Goal: Information Seeking & Learning: Check status

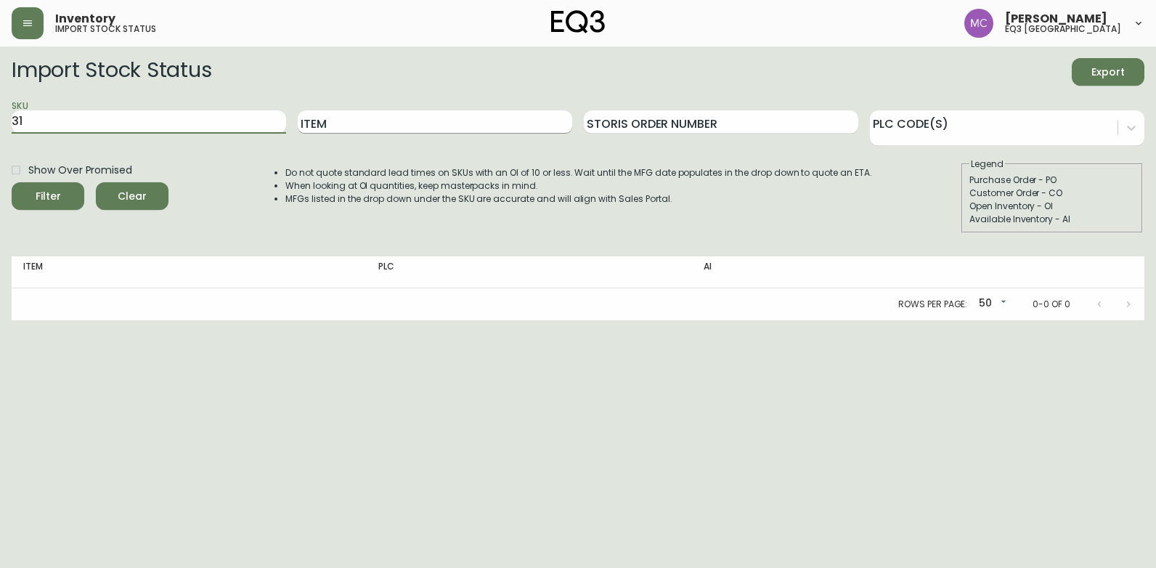
type input "3"
click at [357, 117] on input "Item" at bounding box center [435, 121] width 274 height 23
type input "[PERSON_NAME]"
click at [12, 182] on button "Filter" at bounding box center [48, 196] width 73 height 28
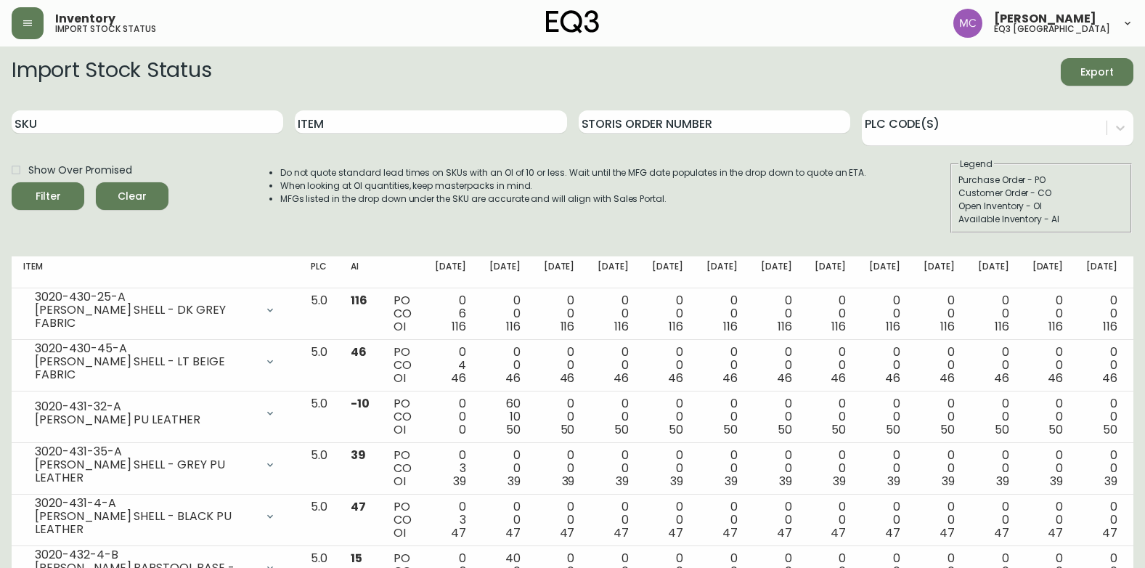
click at [731, 36] on div "Inventory import stock status [PERSON_NAME] eq3 [GEOGRAPHIC_DATA]" at bounding box center [573, 23] width 1122 height 46
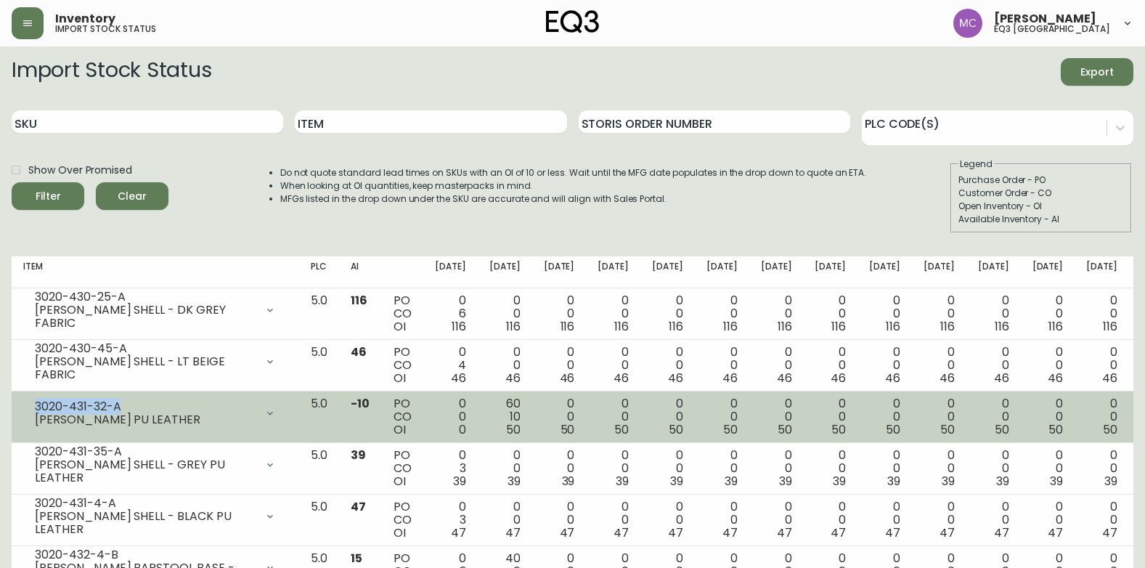
drag, startPoint x: 121, startPoint y: 404, endPoint x: 37, endPoint y: 406, distance: 83.5
click at [37, 406] on div "3020-431-32-A" at bounding box center [145, 406] width 221 height 13
copy div "3020-431-32-A"
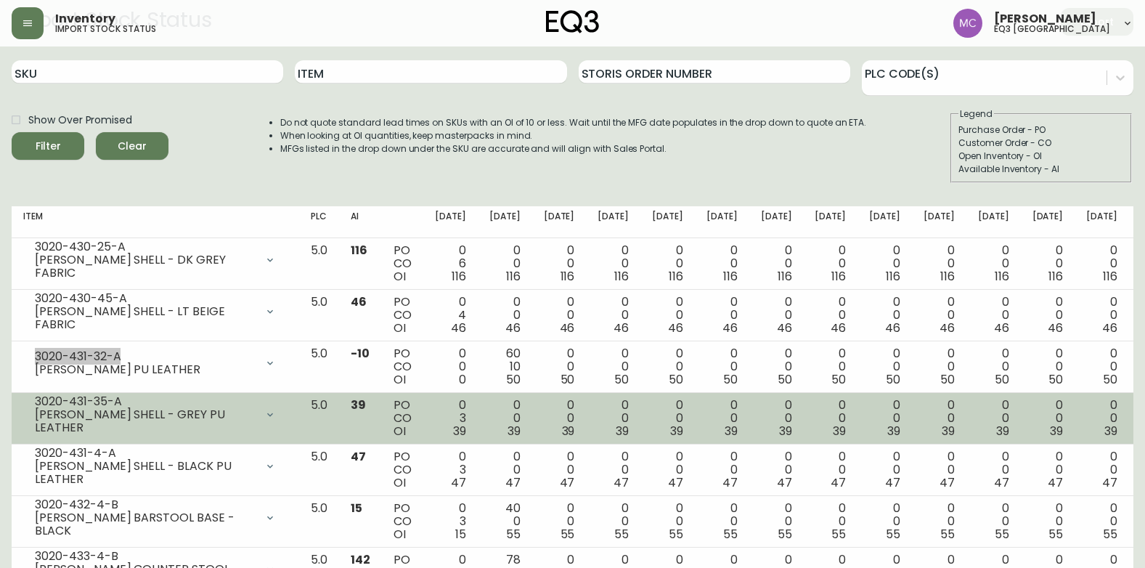
scroll to position [113, 0]
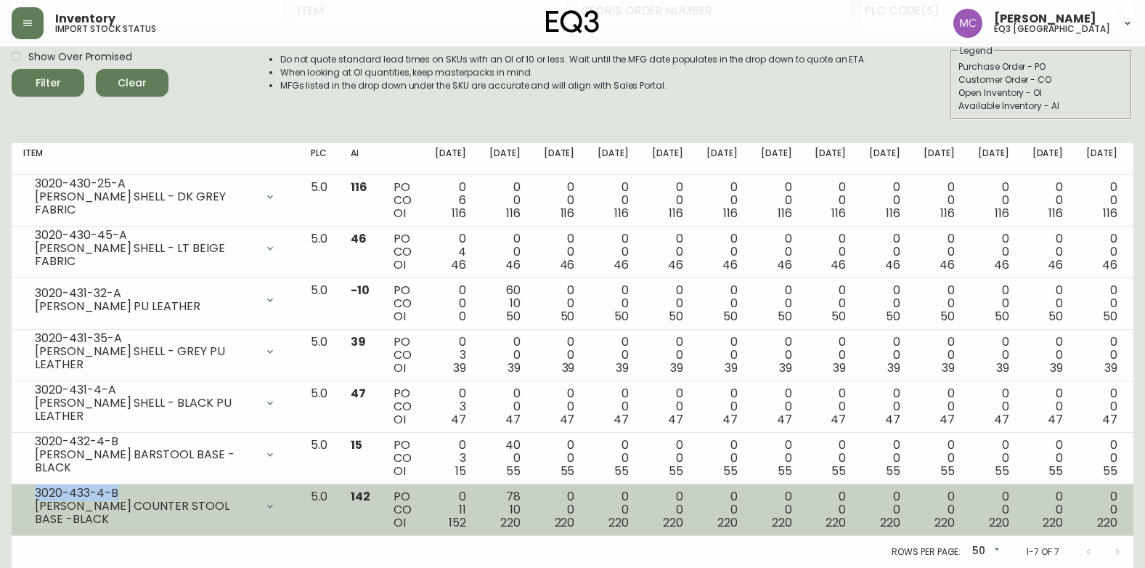
drag, startPoint x: 115, startPoint y: 495, endPoint x: 33, endPoint y: 491, distance: 82.2
click at [33, 491] on div "3020-433-4-B [PERSON_NAME] COUNTER STOOL BASE -BLACK" at bounding box center [155, 506] width 264 height 32
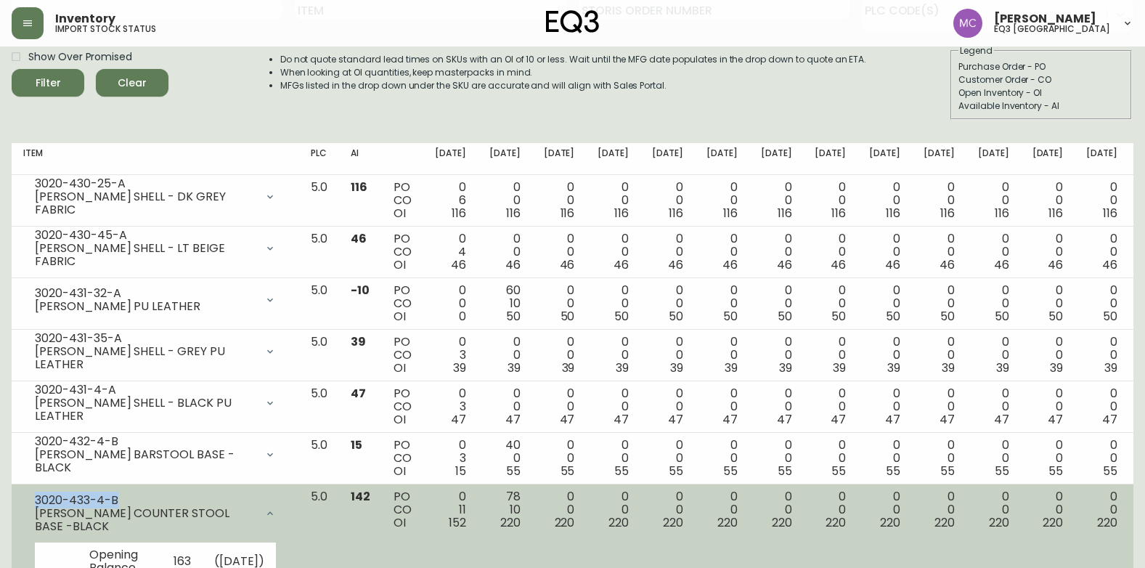
copy div "3020-433-4-B"
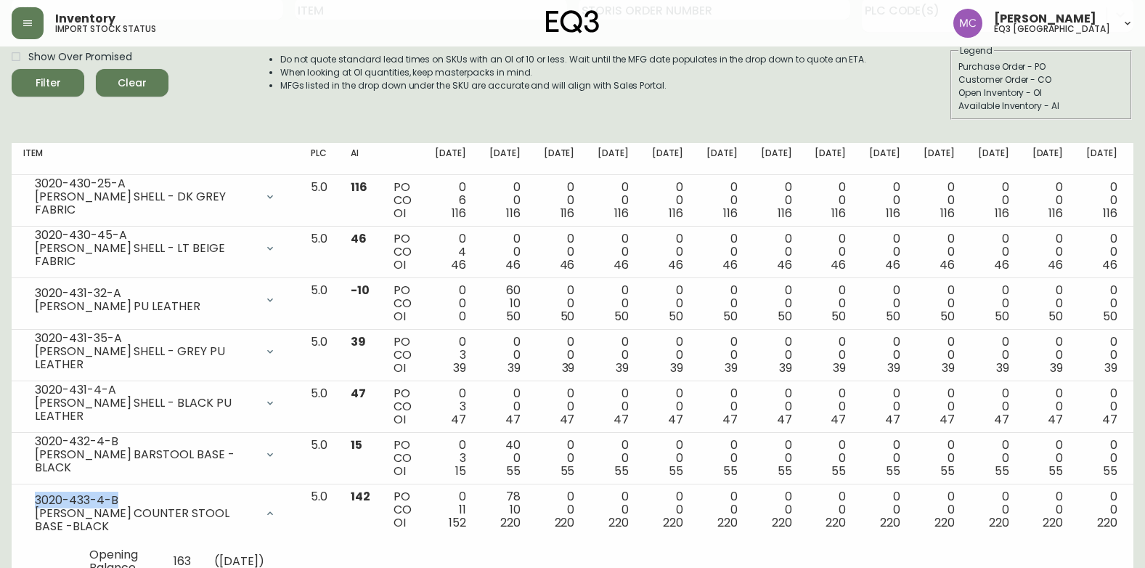
click at [144, 80] on span "Clear" at bounding box center [131, 83] width 49 height 18
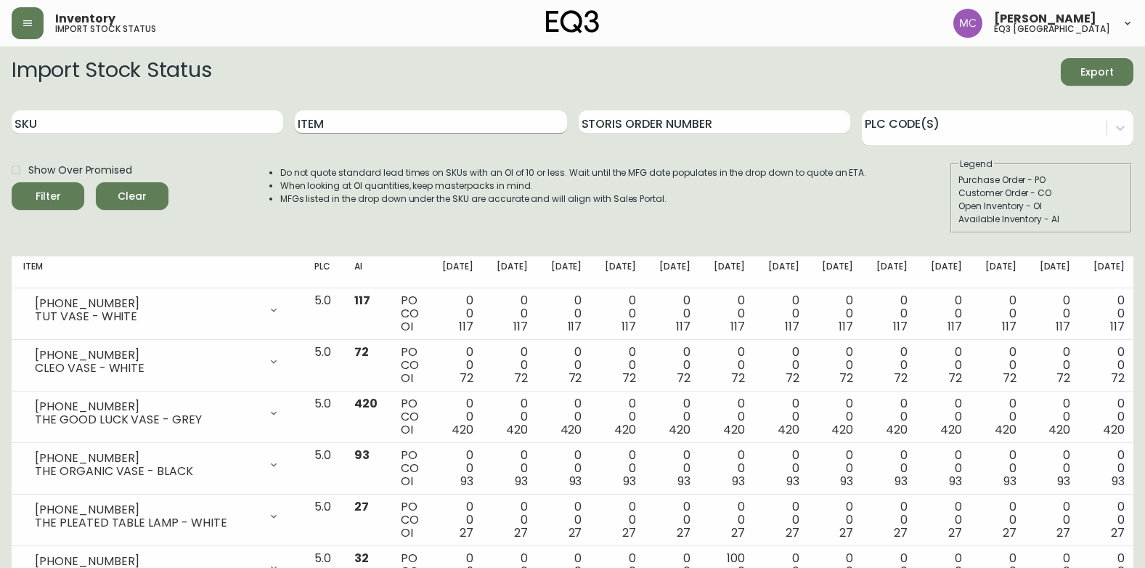
click at [342, 125] on input "Item" at bounding box center [431, 121] width 272 height 23
click at [12, 182] on button "Filter" at bounding box center [48, 196] width 73 height 28
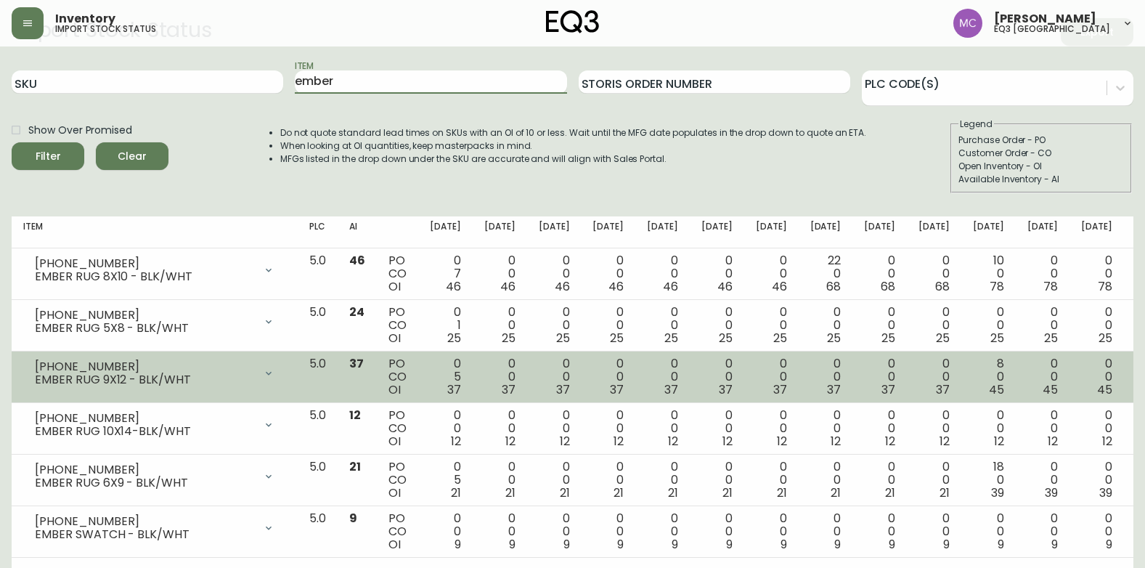
scroll to position [62, 0]
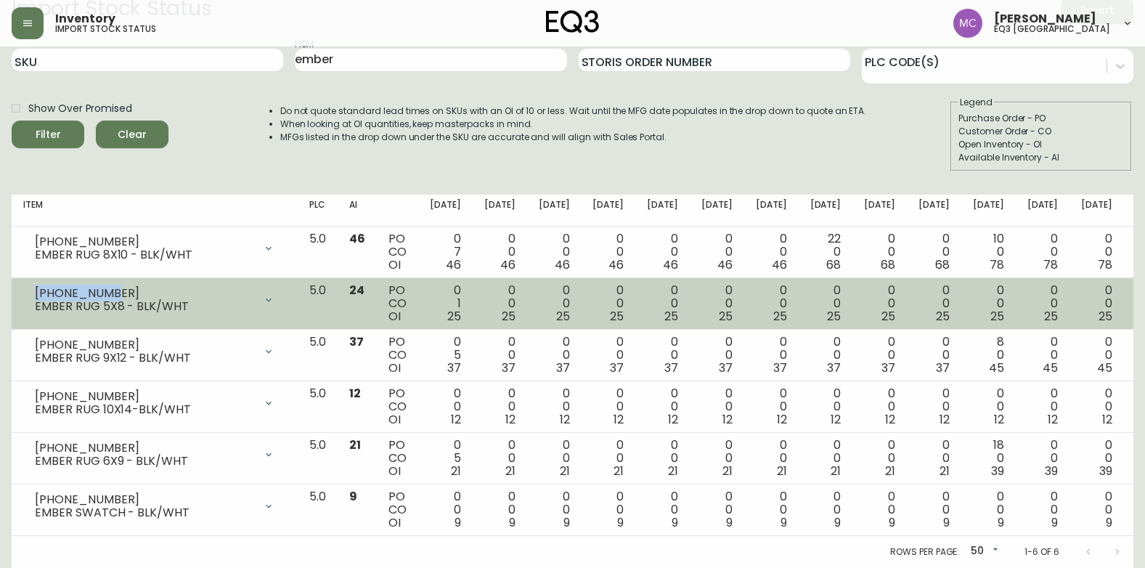
drag, startPoint x: 105, startPoint y: 289, endPoint x: 17, endPoint y: 286, distance: 87.9
click at [17, 286] on td "[PHONE_NUMBER] EMBER RUG 5X8 - BLK/WHT Opening Balance 26 ( [DATE] ) Customer O…" at bounding box center [155, 304] width 286 height 52
copy div "[PHONE_NUMBER]"
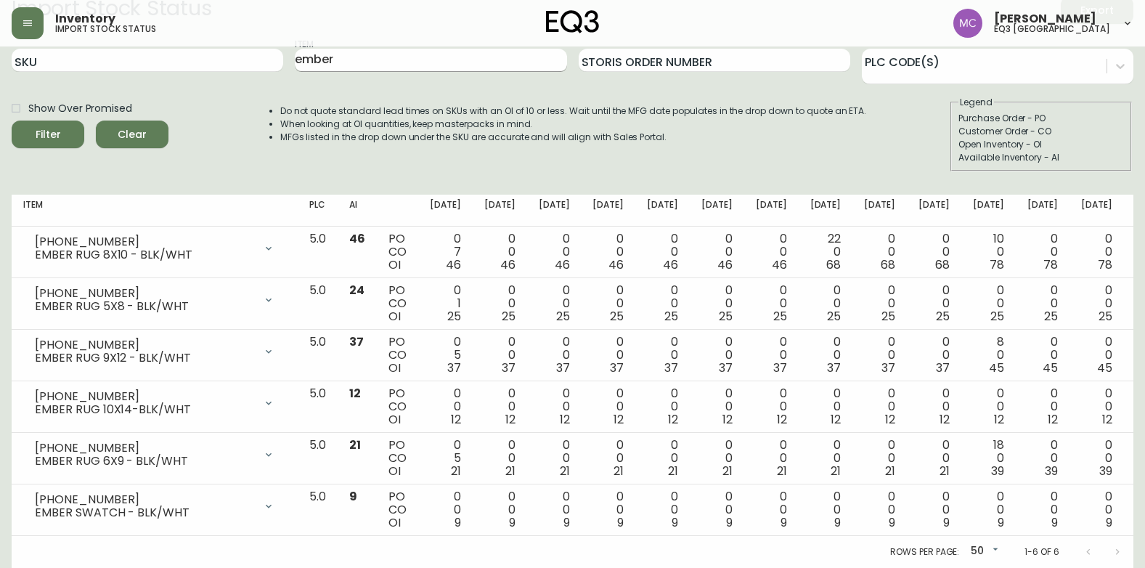
click at [367, 65] on input "ember" at bounding box center [431, 60] width 272 height 23
type input "e"
click at [12, 121] on button "Filter" at bounding box center [48, 135] width 73 height 28
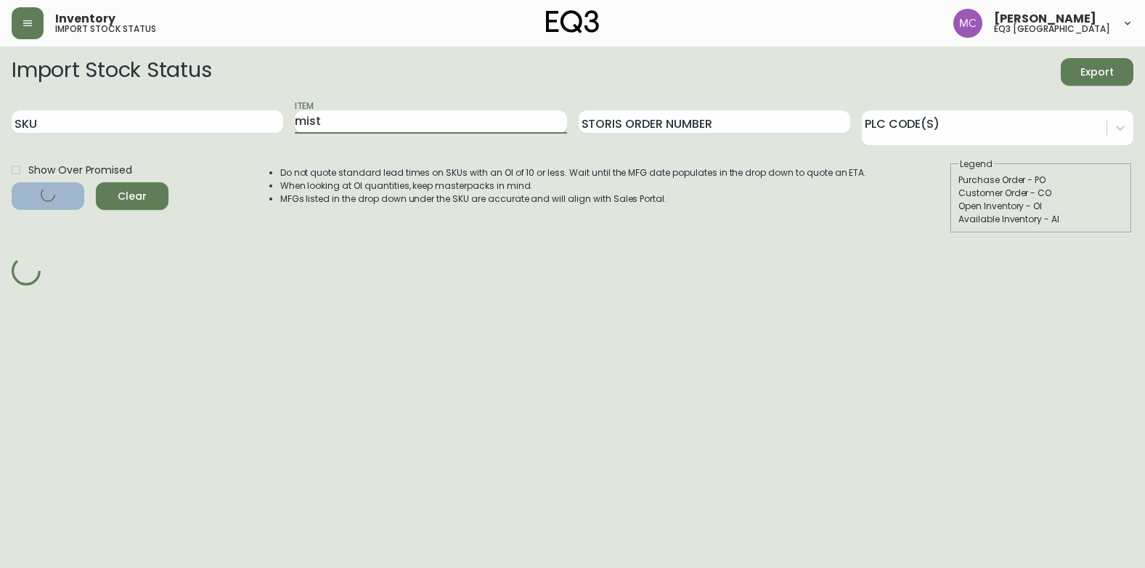
scroll to position [0, 0]
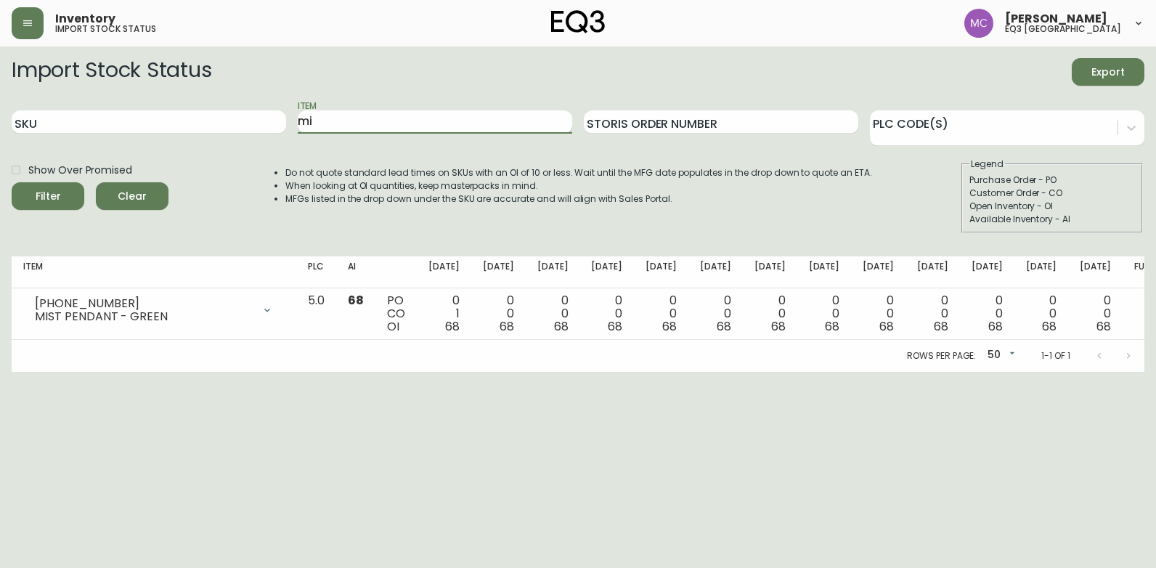
type input "m"
click at [194, 124] on input "SKU" at bounding box center [149, 121] width 274 height 23
paste input "[PHONE_NUMBER]"
click at [12, 182] on button "Filter" at bounding box center [48, 196] width 73 height 28
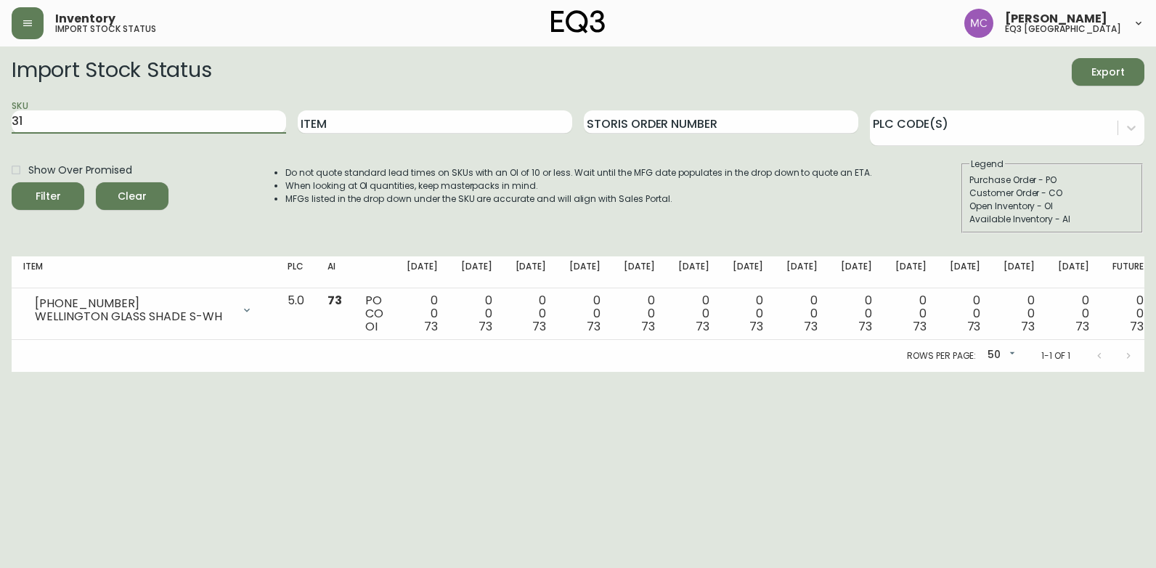
type input "3"
paste input "[PHONE_NUMBER]"
click at [12, 182] on button "Filter" at bounding box center [48, 196] width 73 height 28
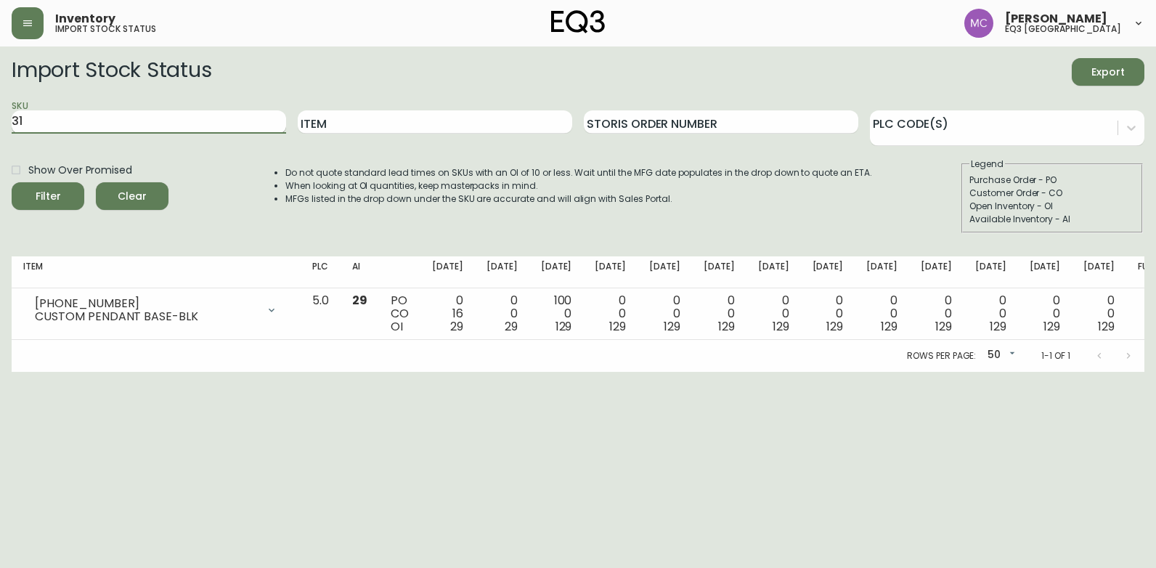
type input "3"
paste input "[PHONE_NUMBER]"
click at [12, 182] on button "Filter" at bounding box center [48, 196] width 73 height 28
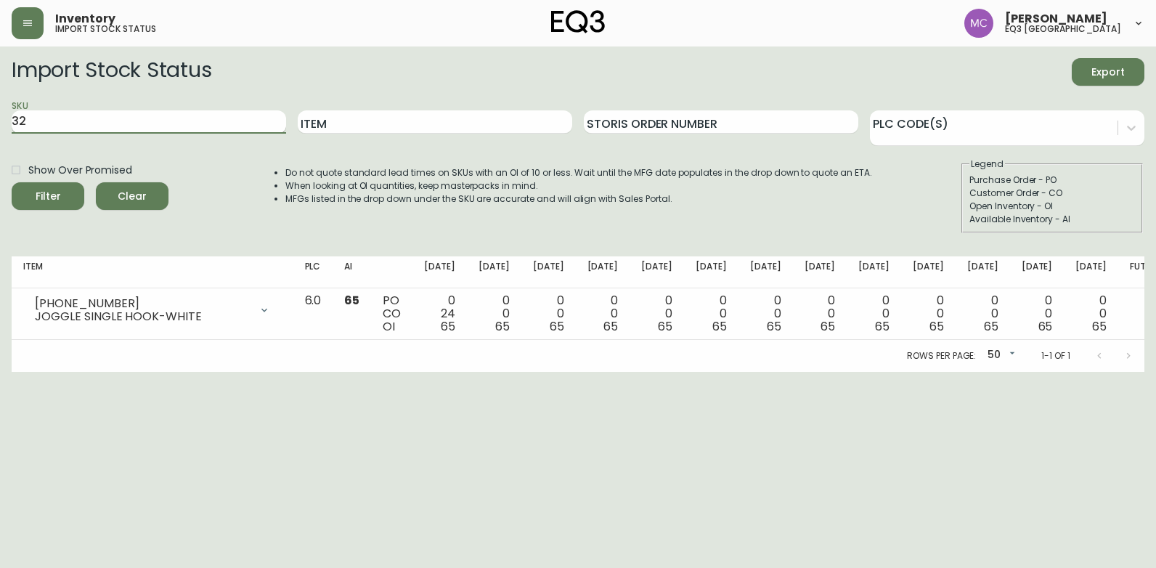
type input "3"
click at [295, 125] on div "SKU Item Storis Order Number PLC Code(s)" at bounding box center [578, 122] width 1133 height 47
click at [317, 124] on input "Item" at bounding box center [435, 121] width 274 height 23
type input "[GEOGRAPHIC_DATA]"
click at [12, 182] on button "Filter" at bounding box center [48, 196] width 73 height 28
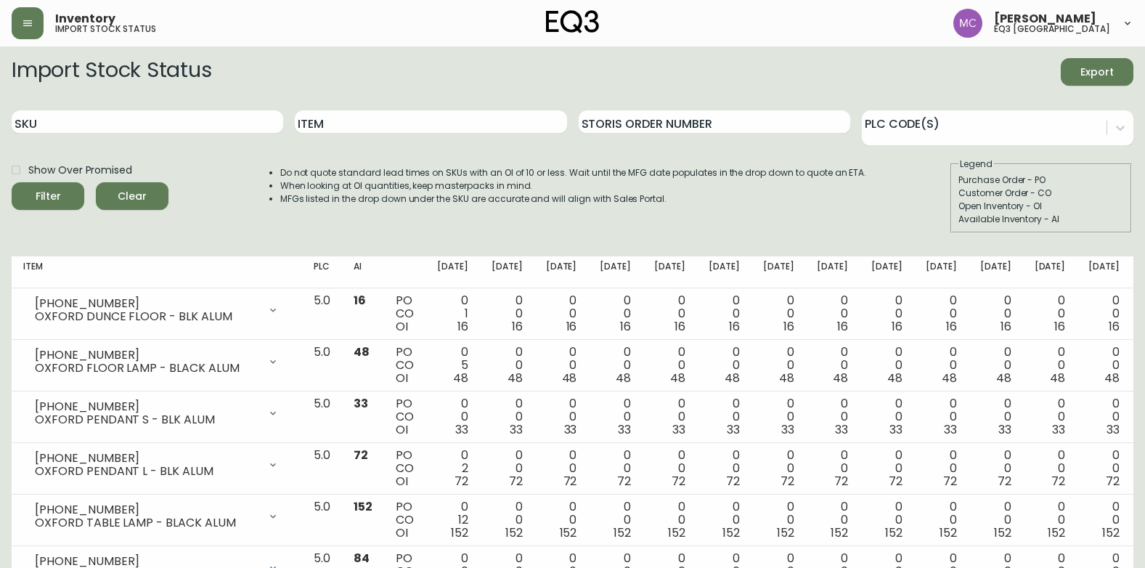
click at [294, 114] on div "SKU Item Storis Order Number PLC Code(s)" at bounding box center [573, 122] width 1122 height 47
click at [317, 124] on input "Item" at bounding box center [431, 121] width 272 height 23
type input "[PERSON_NAME]"
click at [12, 182] on button "Filter" at bounding box center [48, 196] width 73 height 28
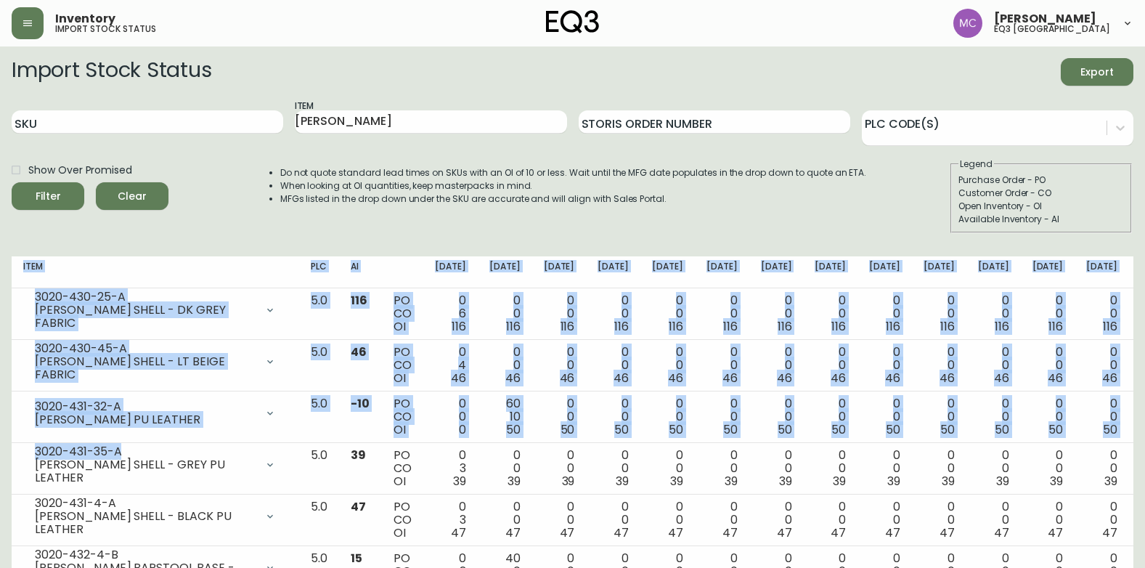
drag, startPoint x: 130, startPoint y: 457, endPoint x: -3, endPoint y: 457, distance: 132.9
click at [0, 457] on html "Inventory import stock status [PERSON_NAME] eq3 [GEOGRAPHIC_DATA] Import Stock …" at bounding box center [572, 340] width 1145 height 681
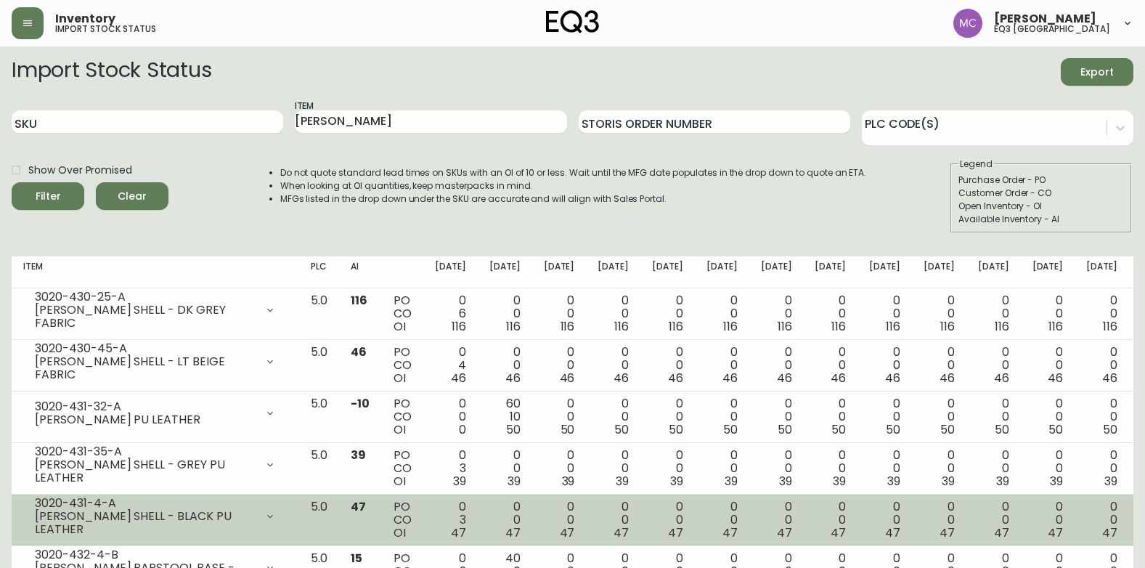
drag, startPoint x: -3, startPoint y: 457, endPoint x: 147, endPoint y: 495, distance: 154.5
click at [147, 495] on td "3020-431-4-A [PERSON_NAME] SHELL - BLACK PU LEATHER Opening Balance 50 ( [DATE]…" at bounding box center [156, 520] width 288 height 52
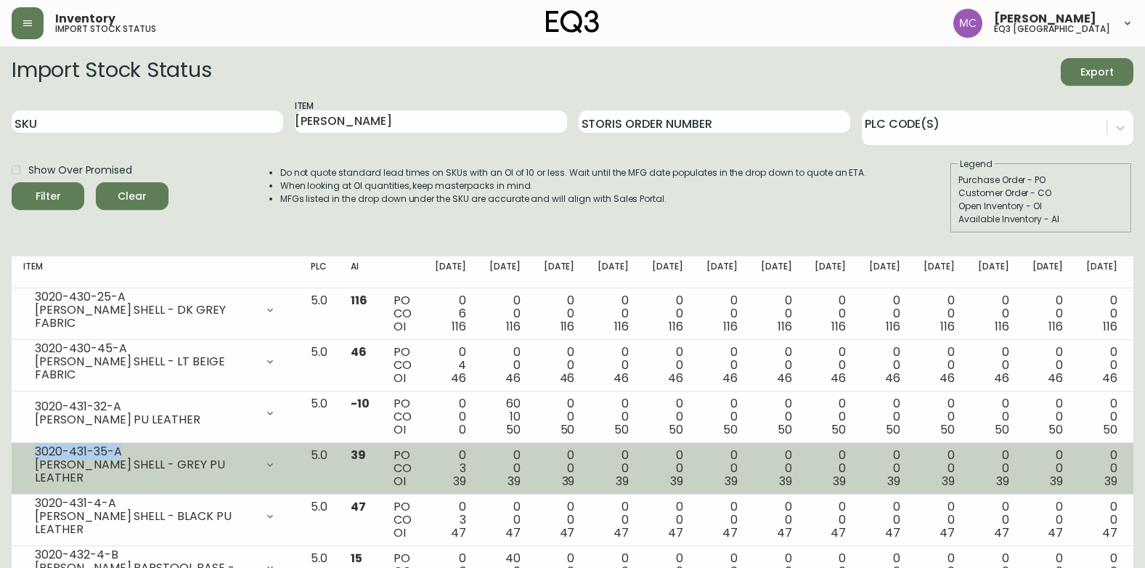
drag, startPoint x: 123, startPoint y: 453, endPoint x: 26, endPoint y: 454, distance: 96.6
click at [26, 454] on div "3020-431-35-A [PERSON_NAME] SHELL - GREY PU LEATHER" at bounding box center [155, 465] width 264 height 32
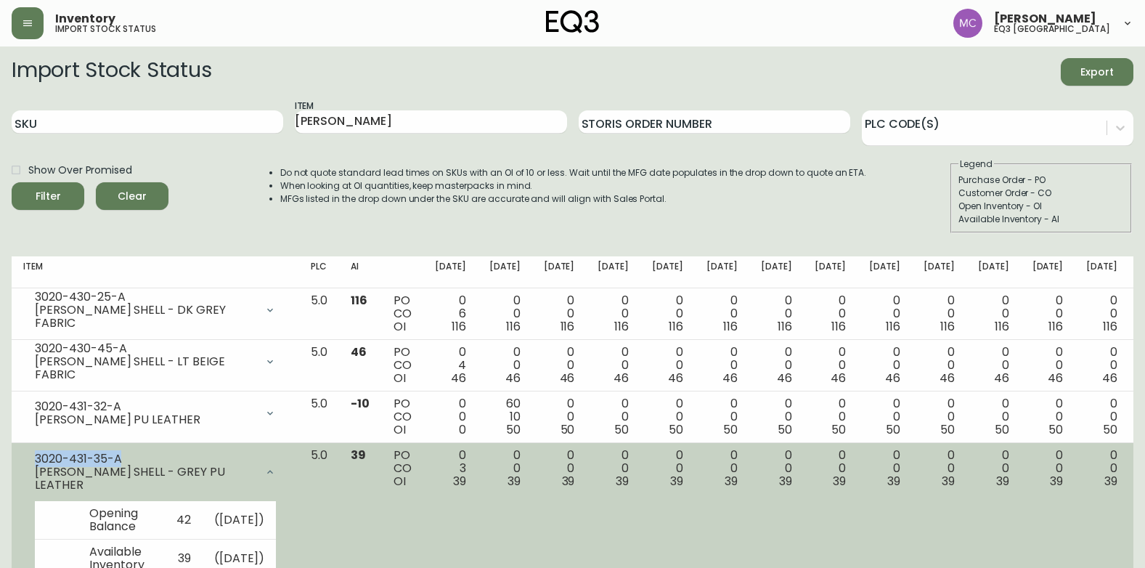
copy div "3020-431-35-A"
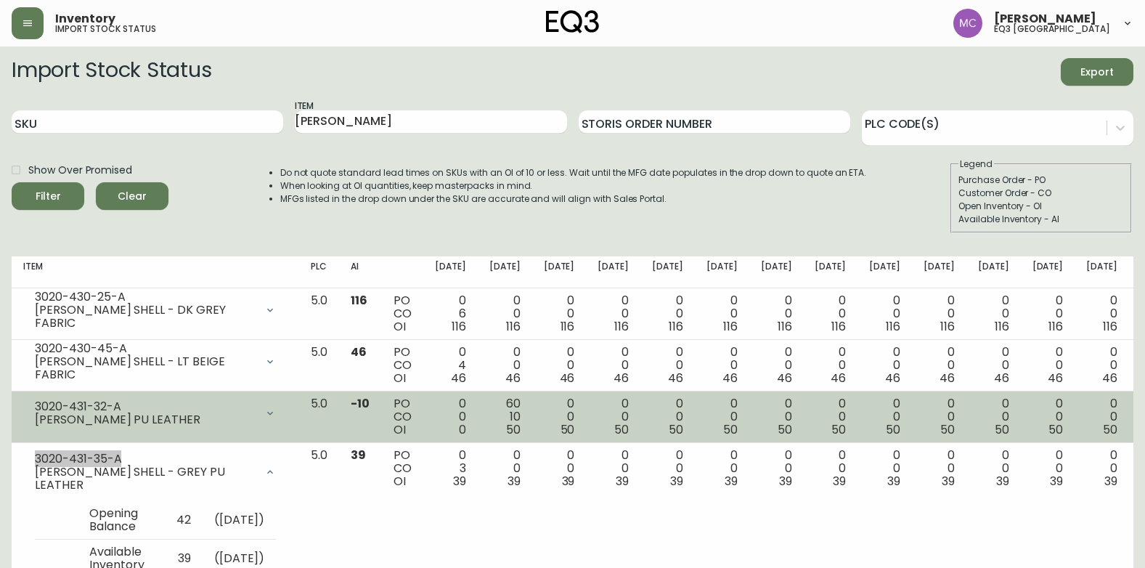
scroll to position [293, 0]
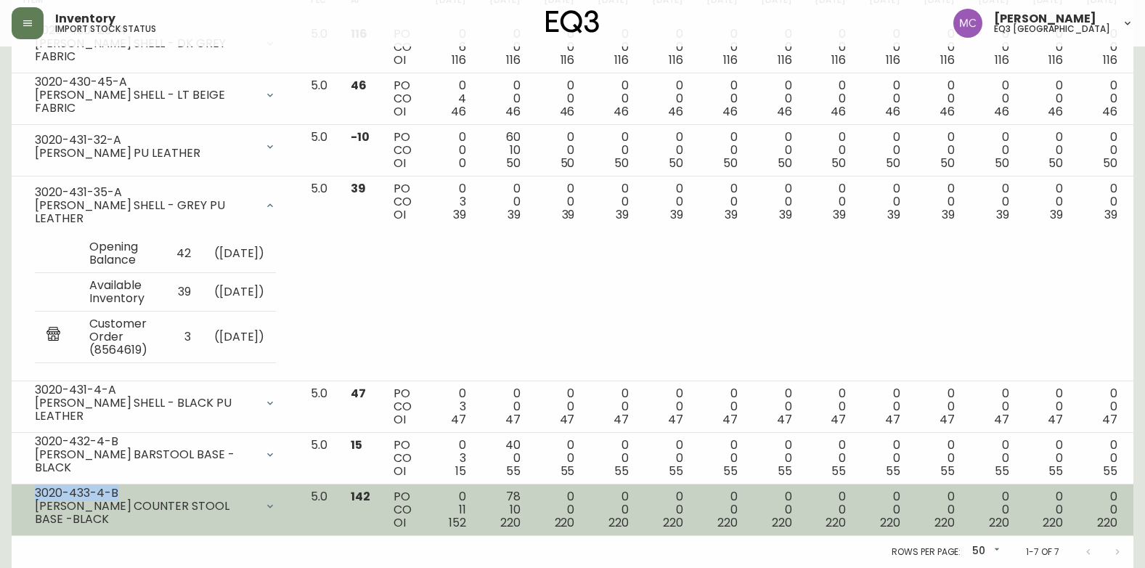
drag, startPoint x: 123, startPoint y: 493, endPoint x: 31, endPoint y: 492, distance: 92.2
click at [31, 492] on div "3020-433-4-B [PERSON_NAME] COUNTER STOOL BASE -BLACK" at bounding box center [155, 506] width 264 height 32
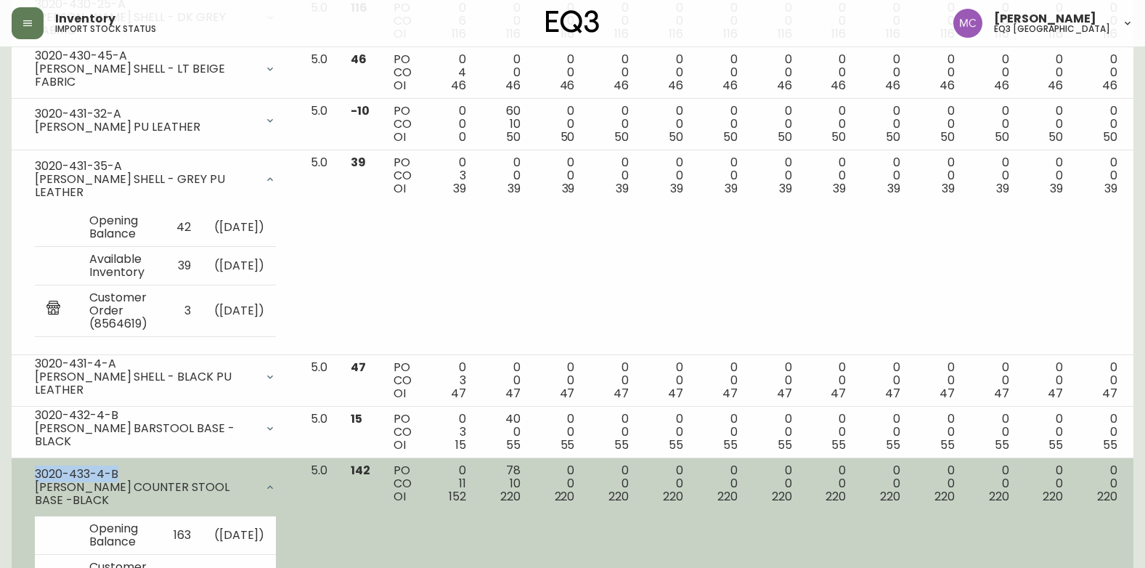
copy div "3020-433-4-B"
